Goal: Find specific page/section: Find specific page/section

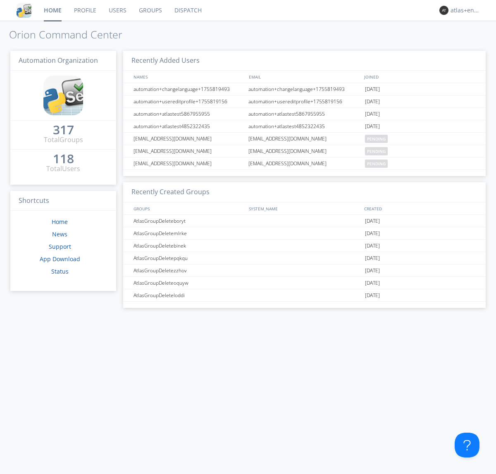
click at [187, 10] on link "Dispatch" at bounding box center [188, 10] width 40 height 21
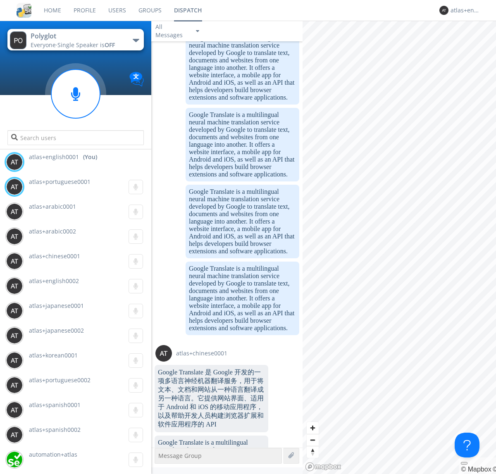
scroll to position [573, 0]
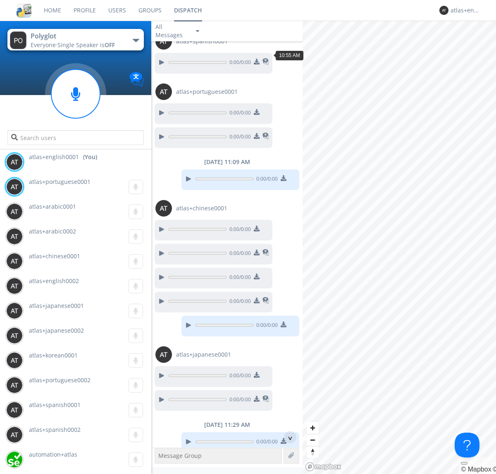
scroll to position [607, 0]
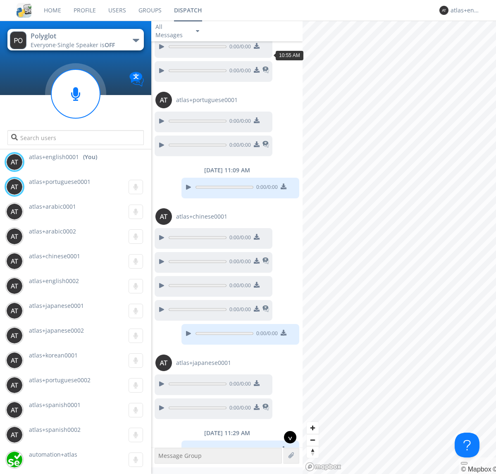
click at [287, 437] on div "^" at bounding box center [290, 437] width 12 height 12
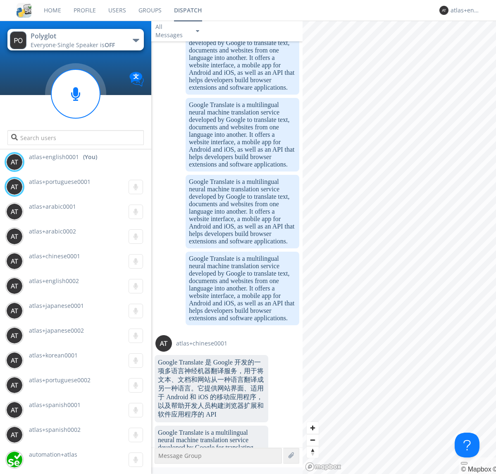
scroll to position [1174, 0]
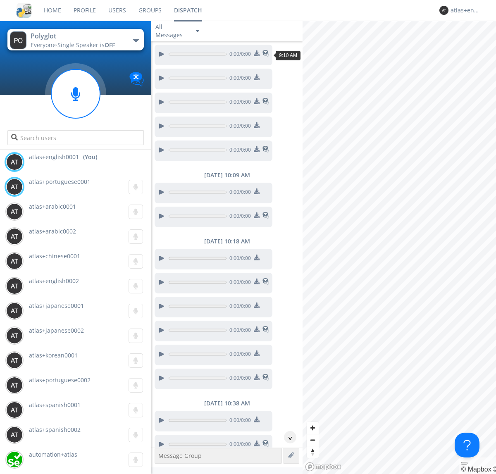
scroll to position [128, 0]
click at [287, 437] on div "^" at bounding box center [290, 437] width 12 height 12
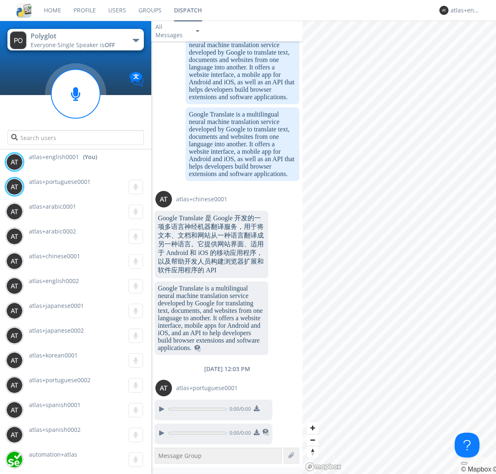
scroll to position [1362, 0]
